Goal: Complete application form

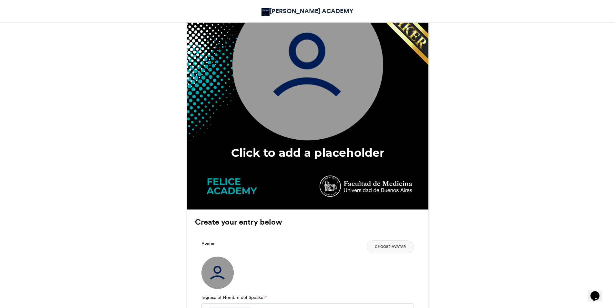
scroll to position [323, 0]
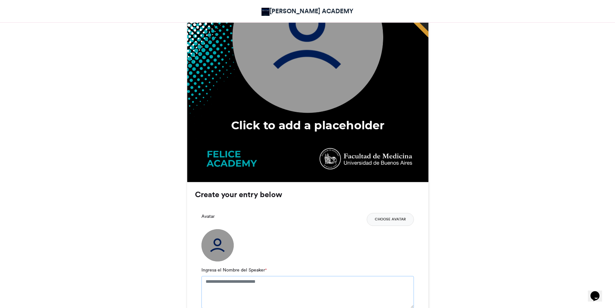
click at [244, 281] on textarea "Ingresa el Nombre del Speaker *" at bounding box center [308, 292] width 213 height 32
type textarea "**********"
click at [389, 219] on button "Choose Avatar" at bounding box center [390, 219] width 47 height 13
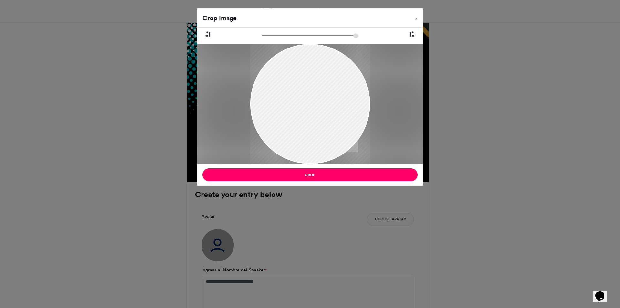
drag, startPoint x: 331, startPoint y: 121, endPoint x: 320, endPoint y: 112, distance: 14.0
click at [320, 112] on div at bounding box center [310, 94] width 120 height 157
drag, startPoint x: 227, startPoint y: 33, endPoint x: 239, endPoint y: 33, distance: 12.0
click at [262, 33] on input "zoom" at bounding box center [310, 36] width 97 height 6
drag, startPoint x: 303, startPoint y: 101, endPoint x: 280, endPoint y: 100, distance: 23.0
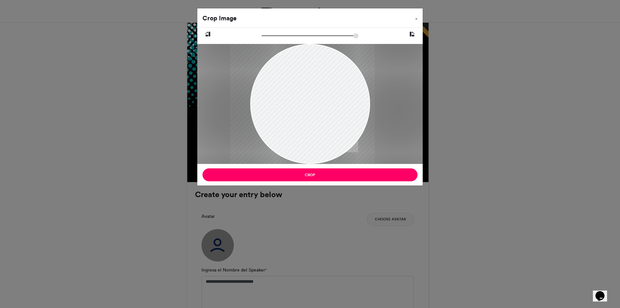
click at [292, 116] on div at bounding box center [302, 108] width 145 height 190
drag, startPoint x: 240, startPoint y: 33, endPoint x: 278, endPoint y: 39, distance: 39.2
type input "******"
click at [278, 39] on input "zoom" at bounding box center [310, 36] width 97 height 6
drag, startPoint x: 321, startPoint y: 118, endPoint x: 310, endPoint y: 135, distance: 20.2
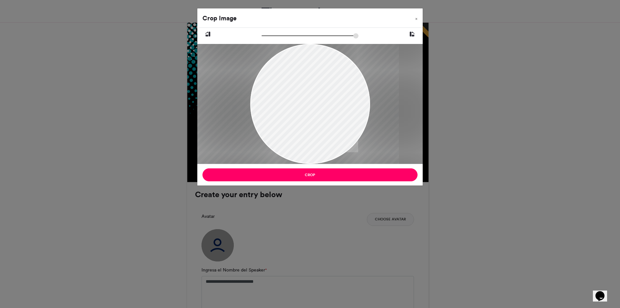
click at [310, 135] on div at bounding box center [285, 125] width 228 height 299
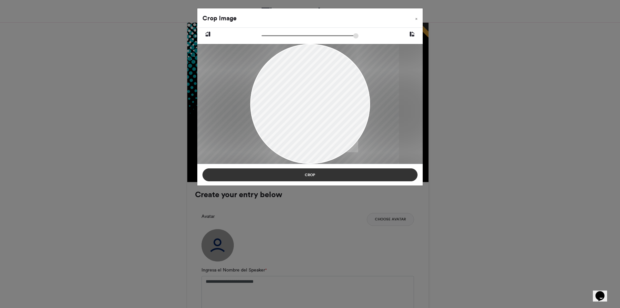
click at [337, 176] on button "Crop" at bounding box center [310, 174] width 215 height 13
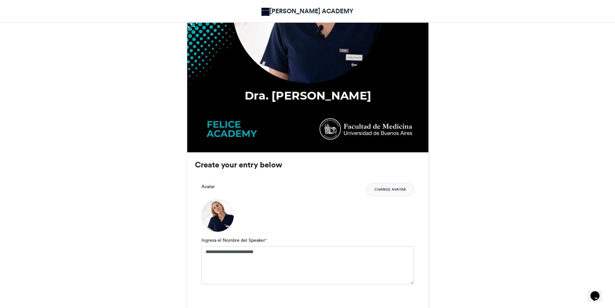
scroll to position [355, 0]
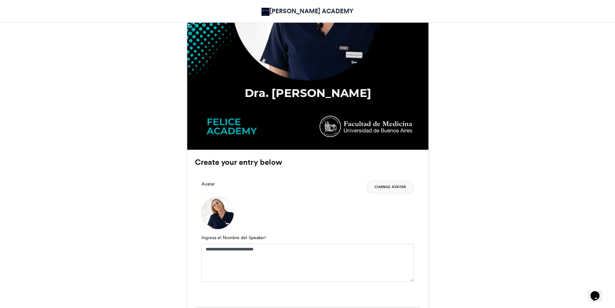
click at [385, 189] on button "Change Avatar" at bounding box center [390, 187] width 47 height 13
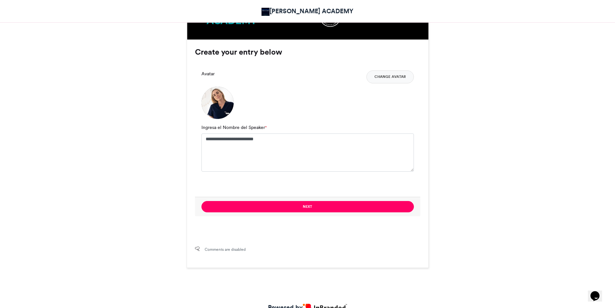
scroll to position [485, 0]
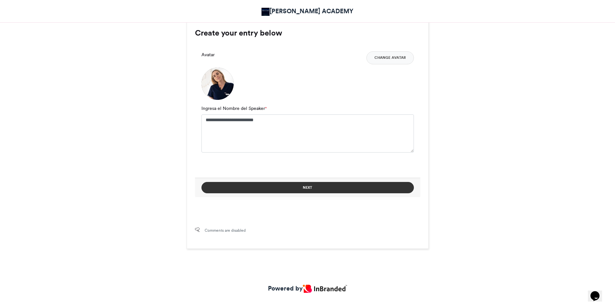
click at [330, 191] on button "Next" at bounding box center [308, 187] width 213 height 11
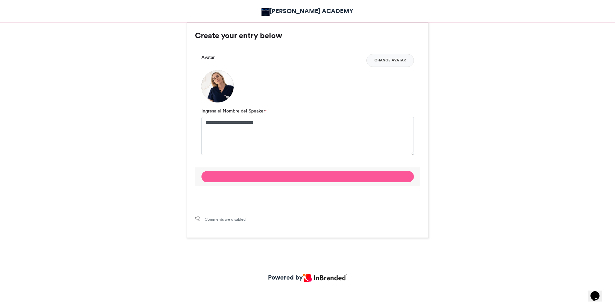
scroll to position [339, 0]
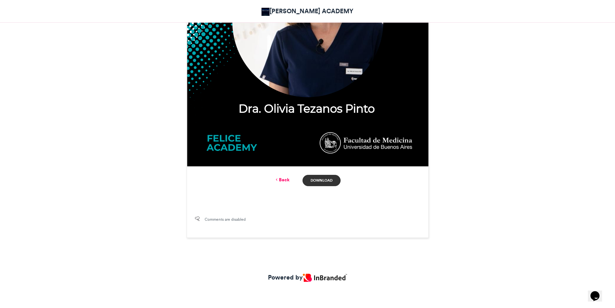
click at [324, 183] on link "Download" at bounding box center [322, 180] width 38 height 11
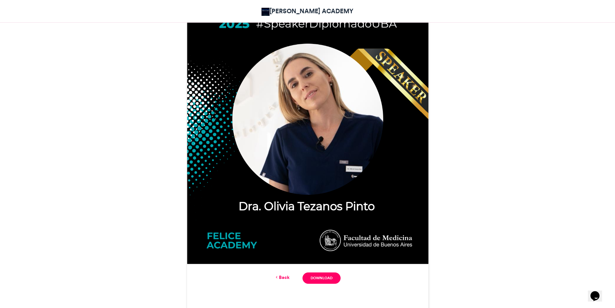
scroll to position [307, 0]
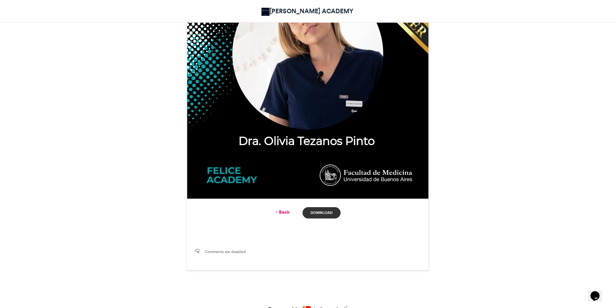
click at [321, 213] on link "Download" at bounding box center [322, 212] width 38 height 11
click at [288, 213] on link "Back" at bounding box center [282, 212] width 15 height 7
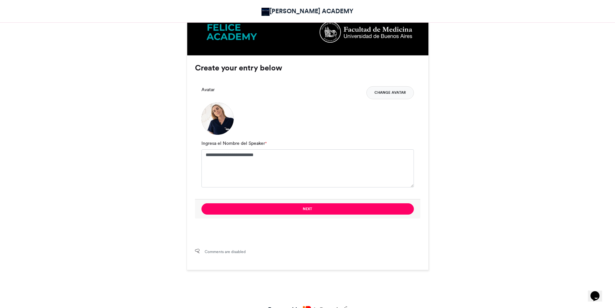
click at [395, 92] on button "Change Avatar" at bounding box center [390, 92] width 47 height 13
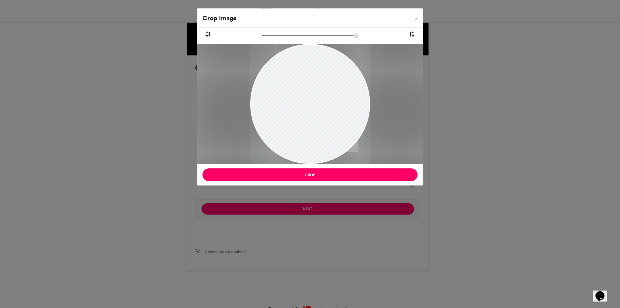
drag, startPoint x: 316, startPoint y: 92, endPoint x: 289, endPoint y: 108, distance: 31.9
click at [289, 108] on div at bounding box center [310, 120] width 120 height 180
drag, startPoint x: 229, startPoint y: 32, endPoint x: 239, endPoint y: 32, distance: 9.7
click at [262, 33] on input "zoom" at bounding box center [310, 36] width 97 height 6
drag, startPoint x: 325, startPoint y: 112, endPoint x: 301, endPoint y: 116, distance: 24.6
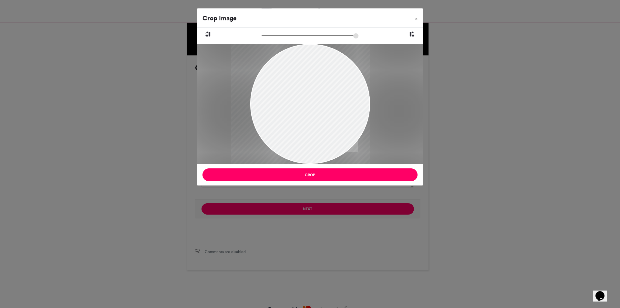
click at [301, 116] on div at bounding box center [300, 127] width 139 height 209
drag, startPoint x: 239, startPoint y: 32, endPoint x: 246, endPoint y: 33, distance: 7.2
type input "*****"
click at [262, 33] on input "zoom" at bounding box center [310, 36] width 97 height 6
drag, startPoint x: 320, startPoint y: 90, endPoint x: 312, endPoint y: 95, distance: 9.1
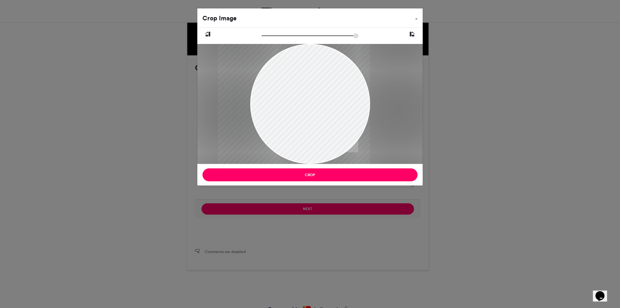
click at [312, 95] on div at bounding box center [294, 135] width 152 height 228
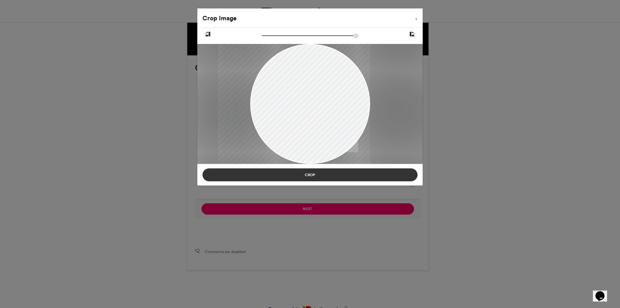
click at [350, 174] on button "Crop" at bounding box center [310, 174] width 215 height 13
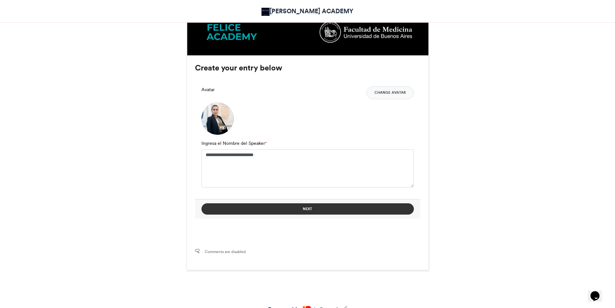
click at [306, 206] on button "Next" at bounding box center [308, 208] width 213 height 11
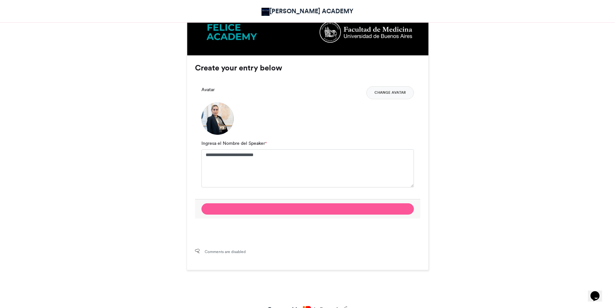
scroll to position [307, 0]
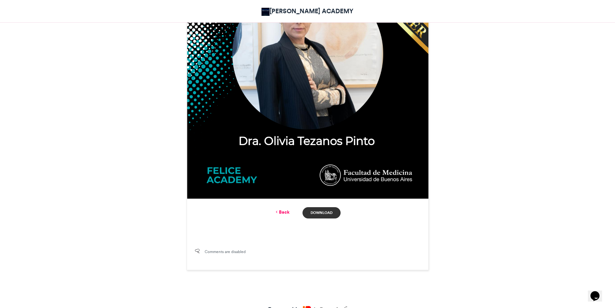
click at [325, 214] on link "Download" at bounding box center [322, 212] width 38 height 11
click at [286, 211] on link "Back" at bounding box center [282, 212] width 15 height 7
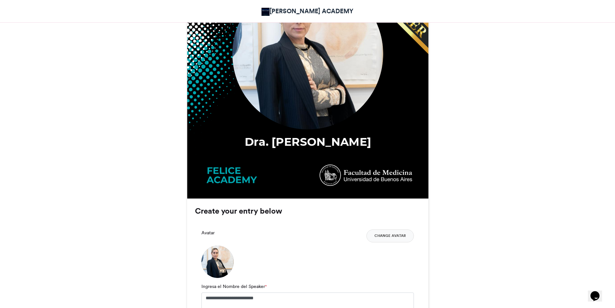
scroll to position [450, 0]
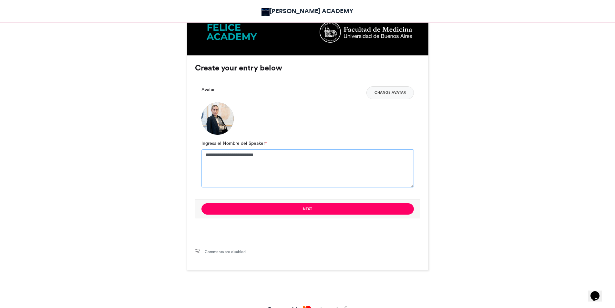
drag, startPoint x: 277, startPoint y: 158, endPoint x: 162, endPoint y: 148, distance: 115.5
paste textarea
type textarea "**********"
click at [395, 93] on button "Change Avatar" at bounding box center [390, 92] width 47 height 13
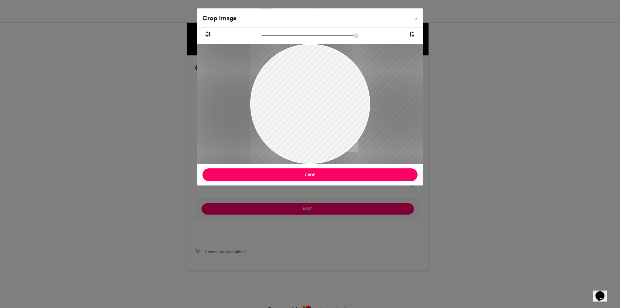
drag, startPoint x: 303, startPoint y: 103, endPoint x: 343, endPoint y: 107, distance: 39.9
click at [343, 107] on div at bounding box center [340, 104] width 180 height 120
drag, startPoint x: 229, startPoint y: 32, endPoint x: 276, endPoint y: 35, distance: 46.3
click at [276, 35] on input "zoom" at bounding box center [310, 36] width 97 height 6
drag, startPoint x: 330, startPoint y: 115, endPoint x: 289, endPoint y: 81, distance: 52.5
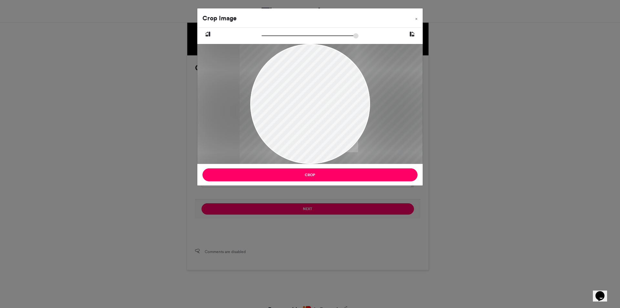
click at [356, 130] on div at bounding box center [371, 118] width 263 height 175
drag, startPoint x: 277, startPoint y: 33, endPoint x: 321, endPoint y: 37, distance: 44.4
type input "******"
click at [321, 37] on input "zoom" at bounding box center [310, 36] width 97 height 6
drag, startPoint x: 356, startPoint y: 110, endPoint x: 342, endPoint y: 105, distance: 14.8
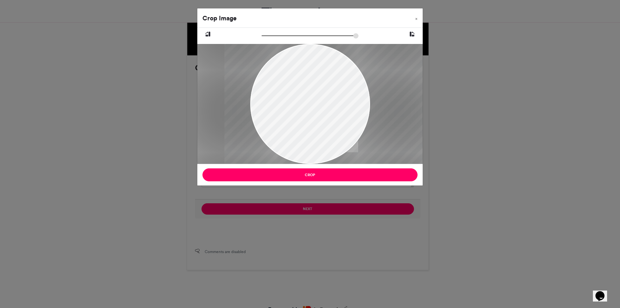
click at [342, 105] on div at bounding box center [395, 124] width 341 height 228
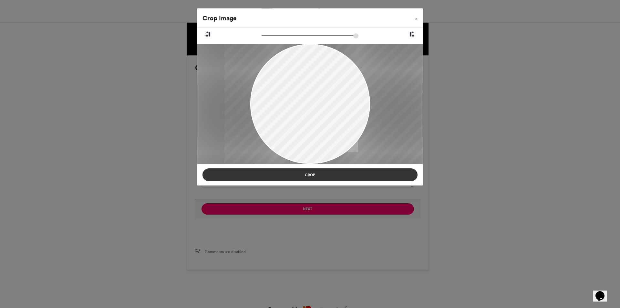
click at [344, 173] on button "Crop" at bounding box center [310, 174] width 215 height 13
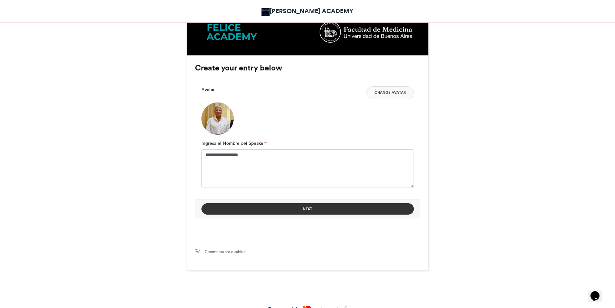
click at [315, 210] on button "Next" at bounding box center [308, 208] width 213 height 11
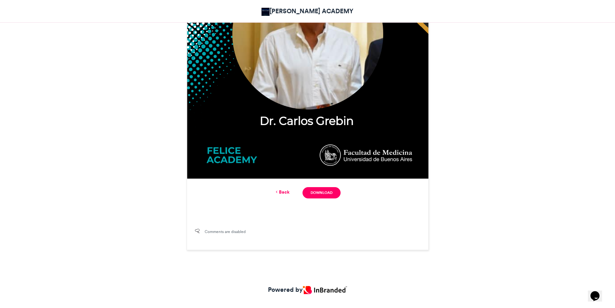
scroll to position [339, 0]
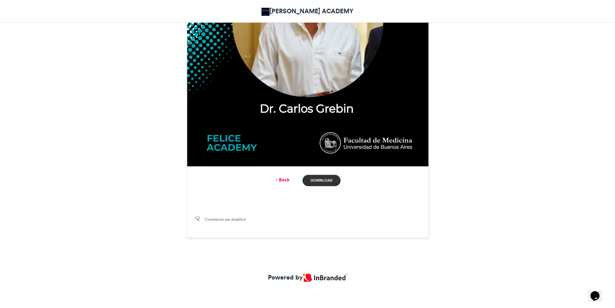
click at [327, 183] on link "Download" at bounding box center [322, 180] width 38 height 11
